Goal: Information Seeking & Learning: Understand process/instructions

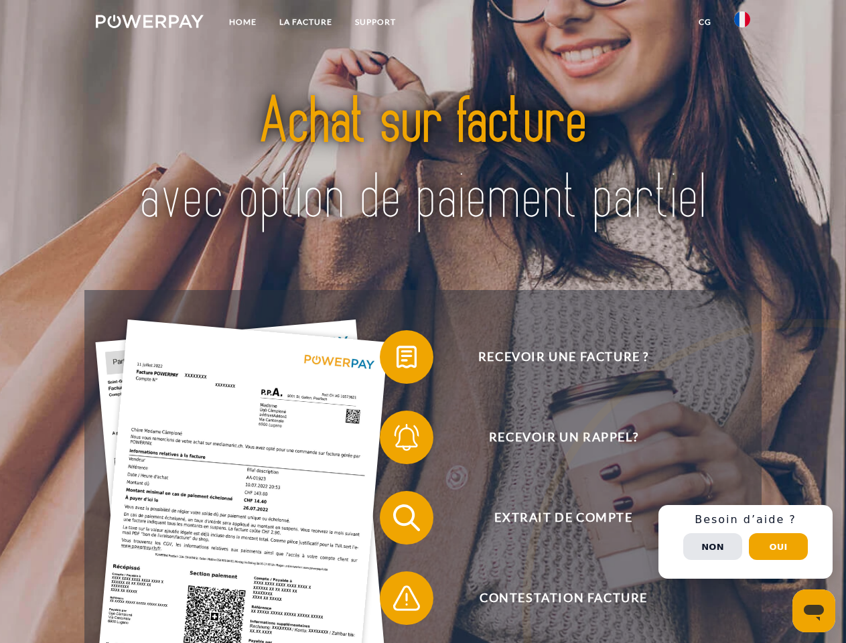
click at [149, 23] on img at bounding box center [150, 21] width 108 height 13
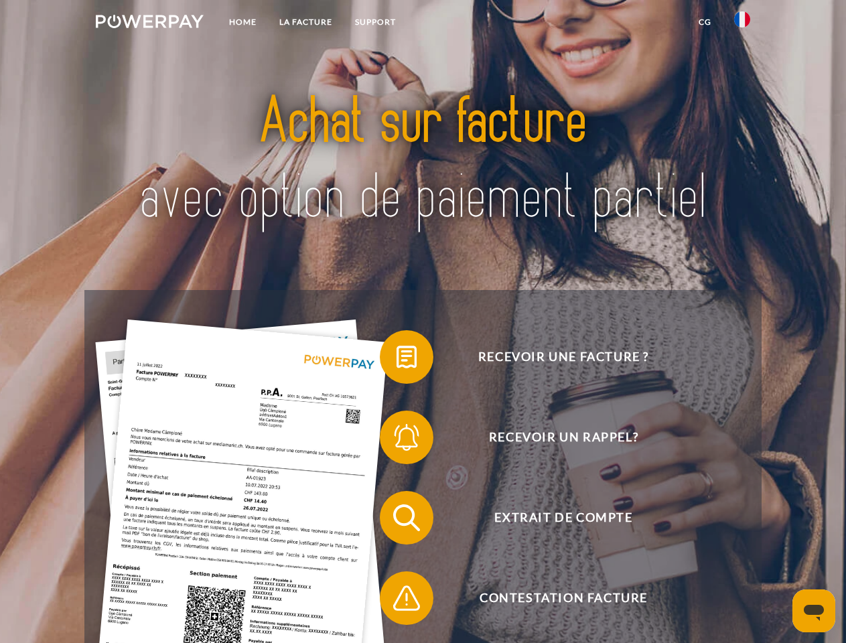
click at [742, 23] on img at bounding box center [742, 19] width 16 height 16
click at [704, 22] on link "CG" at bounding box center [704, 22] width 35 height 24
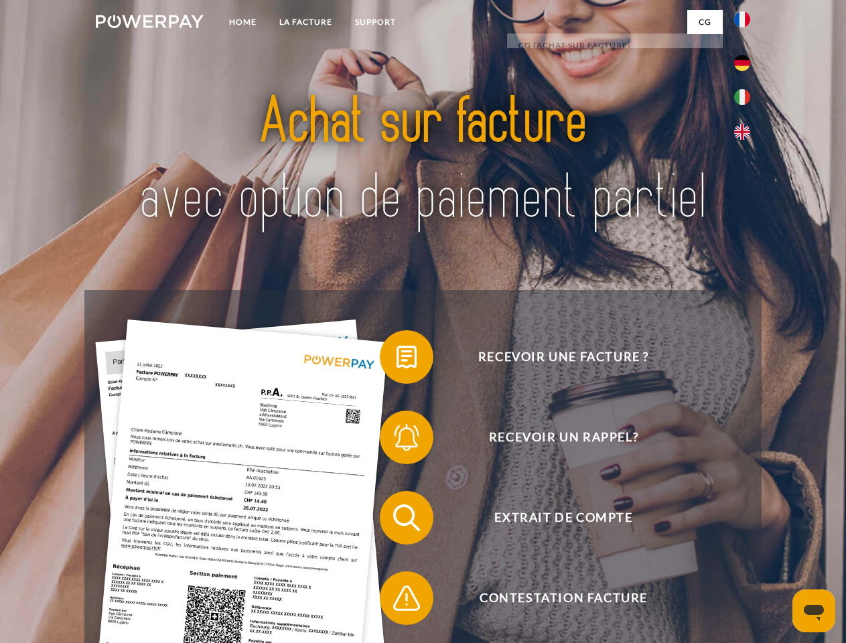
click at [396, 360] on span at bounding box center [386, 356] width 67 height 67
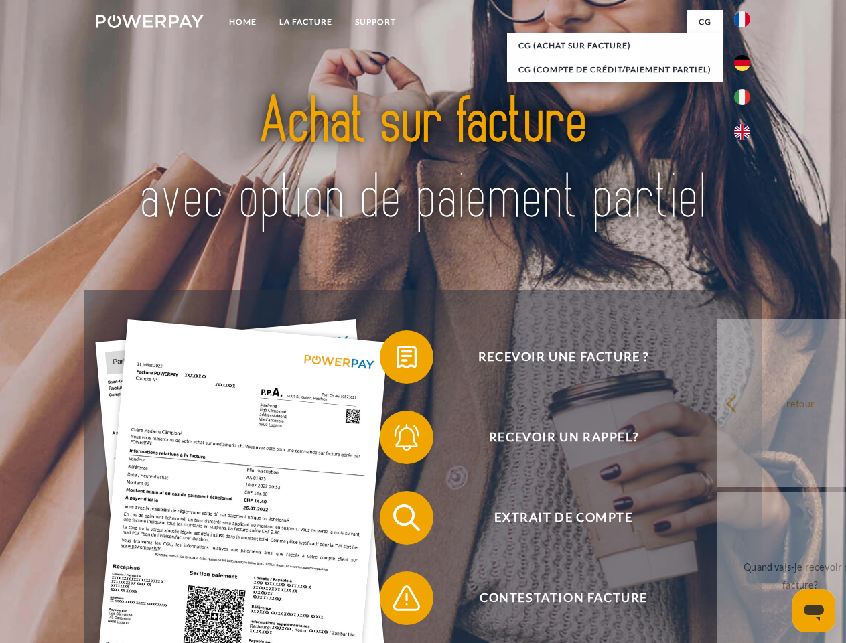
click at [396, 440] on div "Recevoir une facture ? Recevoir un rappel? Extrait de compte retour" at bounding box center [422, 558] width 676 height 536
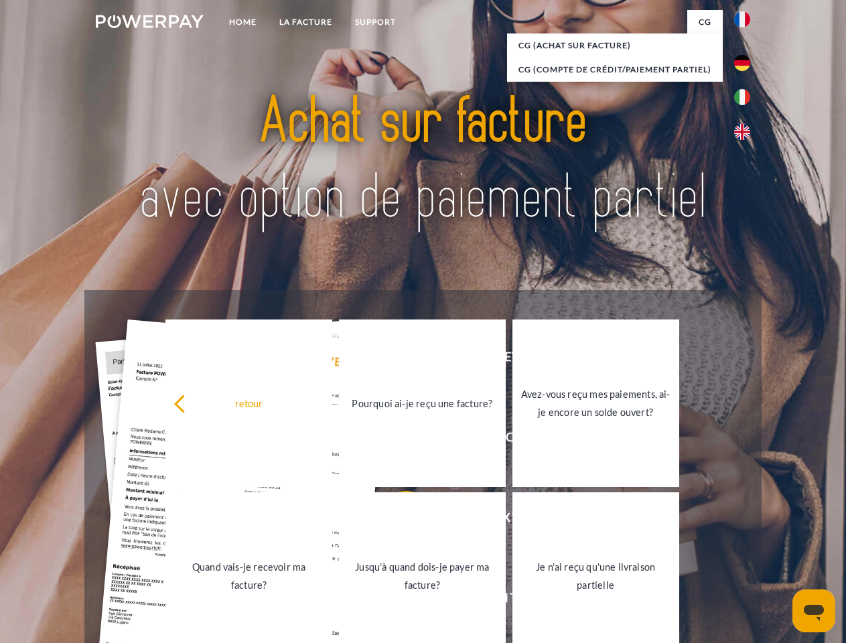
click at [396, 520] on link "Jusqu'à quand dois-je payer ma facture?" at bounding box center [422, 575] width 167 height 167
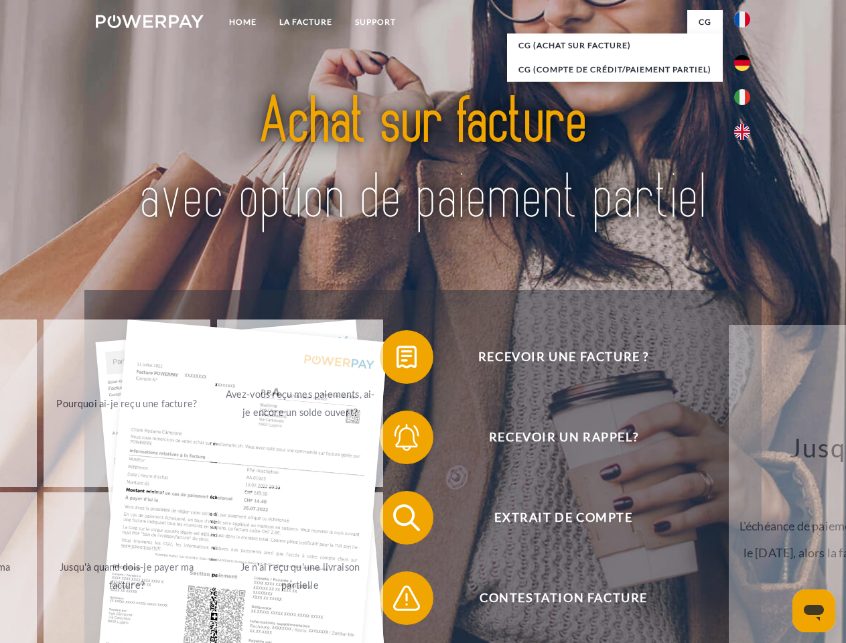
click at [396, 601] on span at bounding box center [386, 597] width 67 height 67
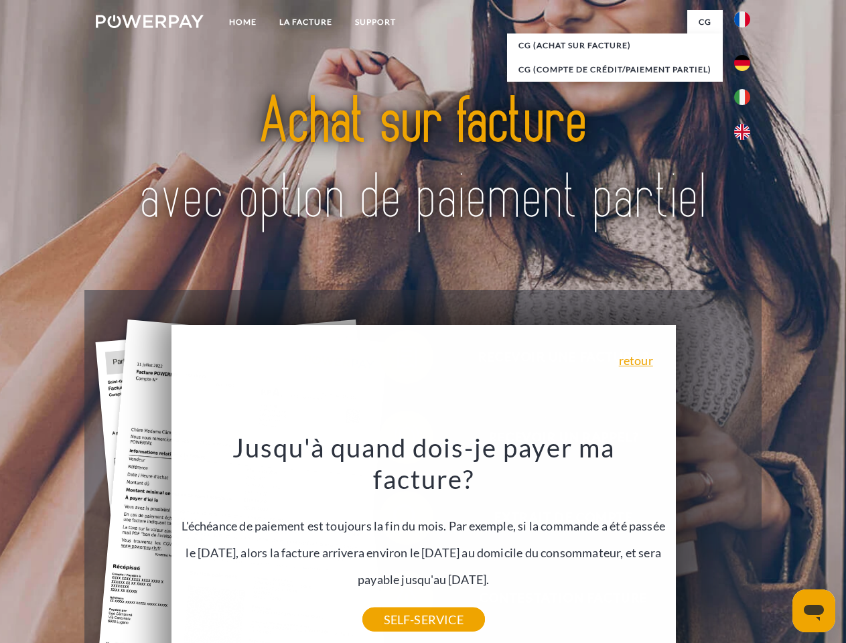
click at [745, 542] on div "Recevoir une facture ? Recevoir un rappel? Extrait de compte retour" at bounding box center [422, 558] width 676 height 536
click at [712, 544] on span "Extrait de compte" at bounding box center [563, 518] width 328 height 54
click at [778, 546] on header "Home LA FACTURE Support" at bounding box center [423, 462] width 846 height 925
